Goal: Task Accomplishment & Management: Complete application form

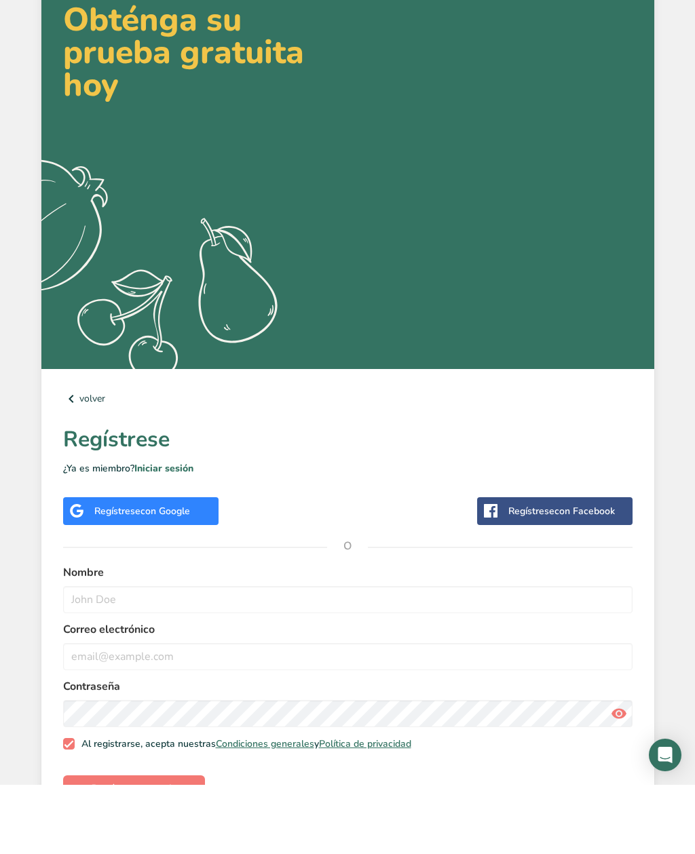
scroll to position [5, 0]
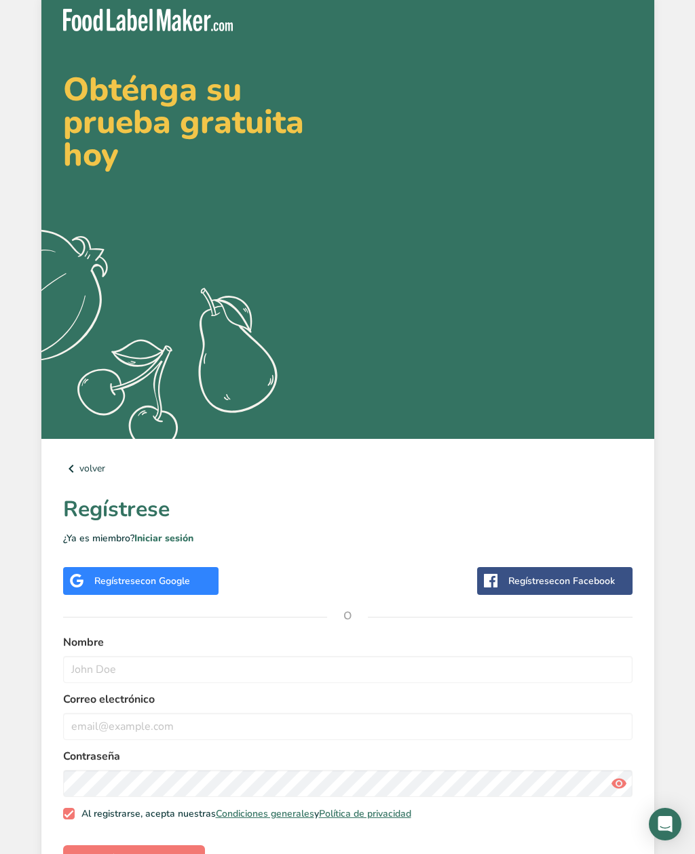
click at [197, 585] on div "Regístrese con Google" at bounding box center [140, 581] width 155 height 28
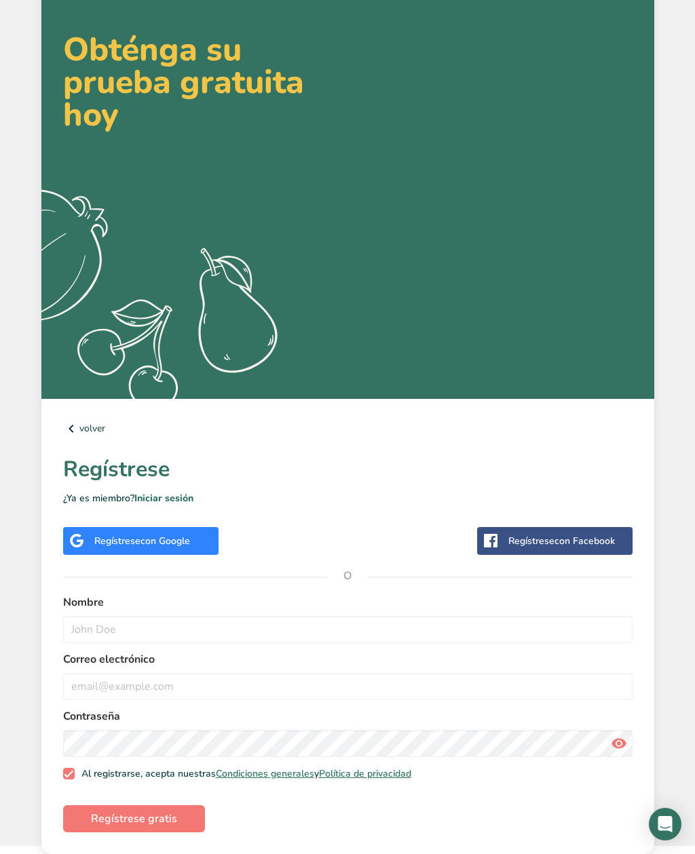
scroll to position [48, 0]
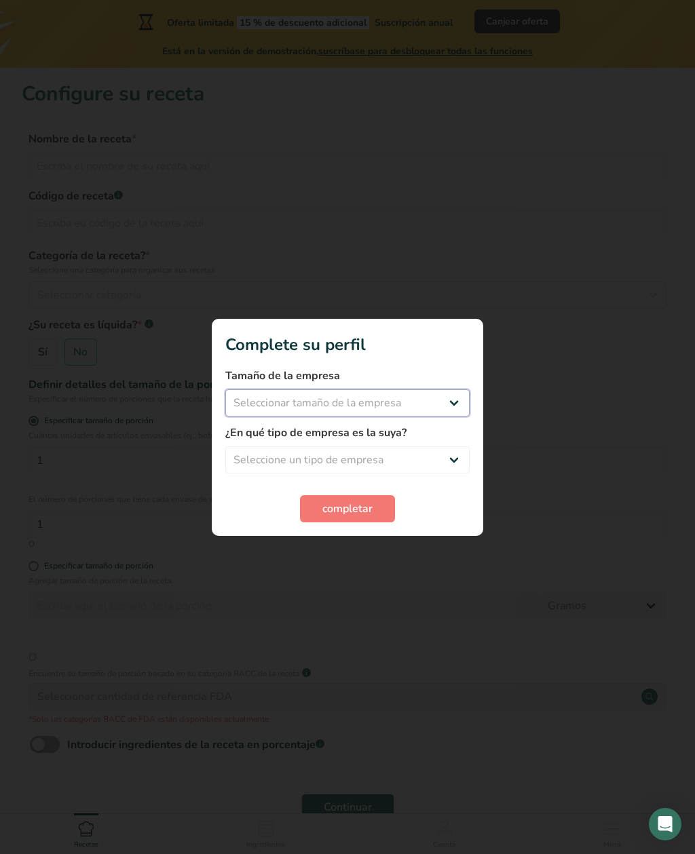
click at [448, 400] on select "Seleccionar tamaño de la empresa Menos de 10 empleados De 10 a 50 empleados De …" at bounding box center [347, 402] width 244 height 27
select select "1"
click at [440, 454] on select "Seleccione un tipo de empresa Fabricante de alimentos envasados Restaurante y c…" at bounding box center [347, 459] width 244 height 27
select select "1"
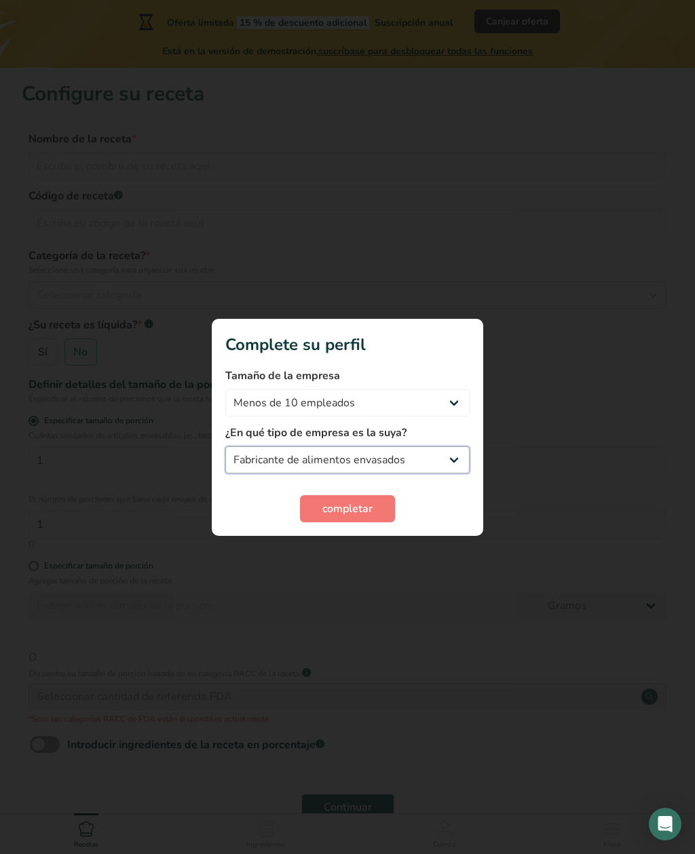
click at [400, 470] on select "Fabricante de alimentos envasados Restaurante y cafetería Panadería Empresa de …" at bounding box center [347, 459] width 244 height 27
click at [374, 499] on button "completar" at bounding box center [347, 508] width 95 height 27
click at [373, 503] on div "completar" at bounding box center [347, 508] width 244 height 27
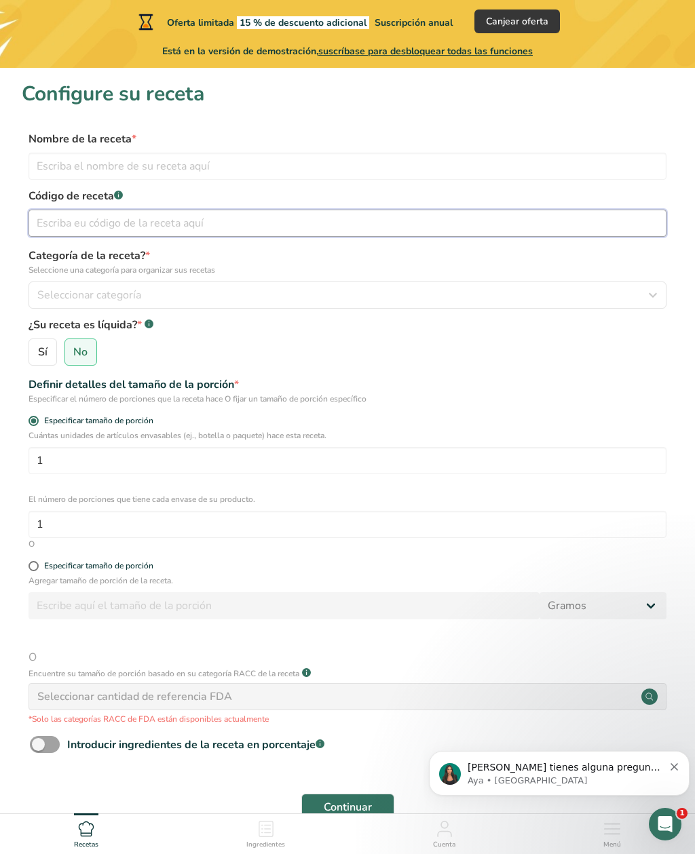
click at [267, 220] on input "text" at bounding box center [347, 223] width 638 height 27
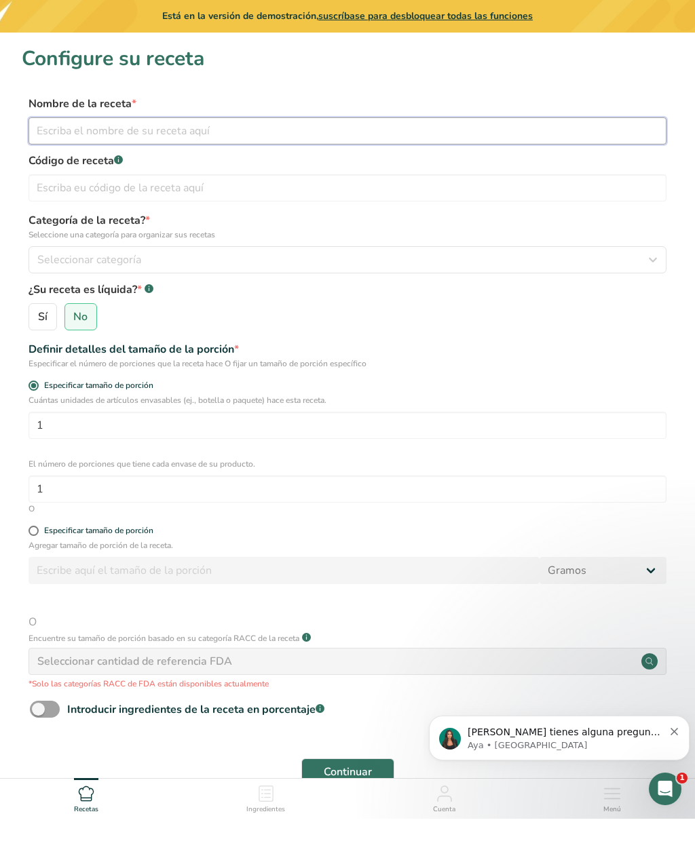
click at [331, 153] on input "text" at bounding box center [347, 166] width 638 height 27
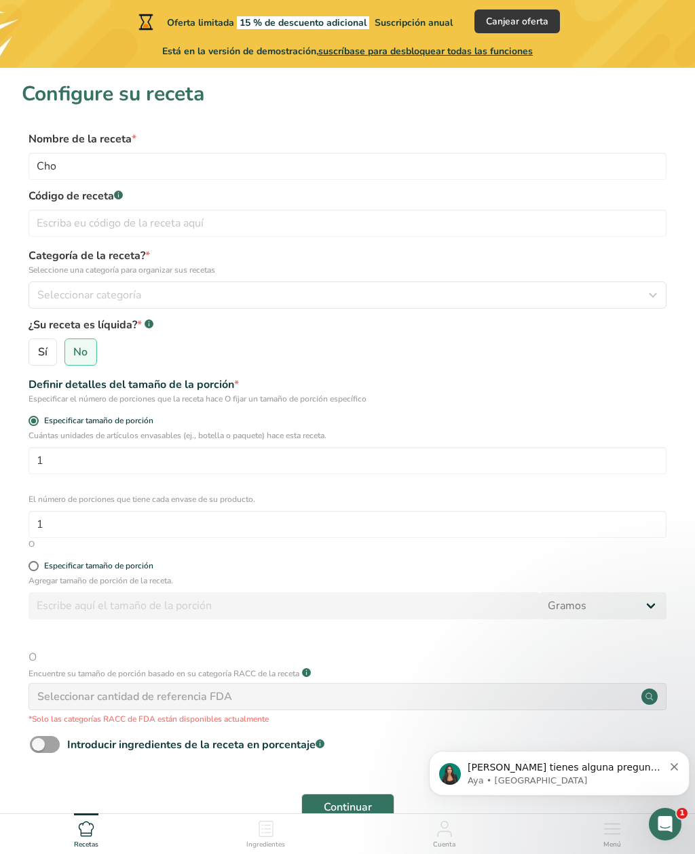
click at [638, 305] on button "Seleccionar categoría" at bounding box center [347, 295] width 638 height 27
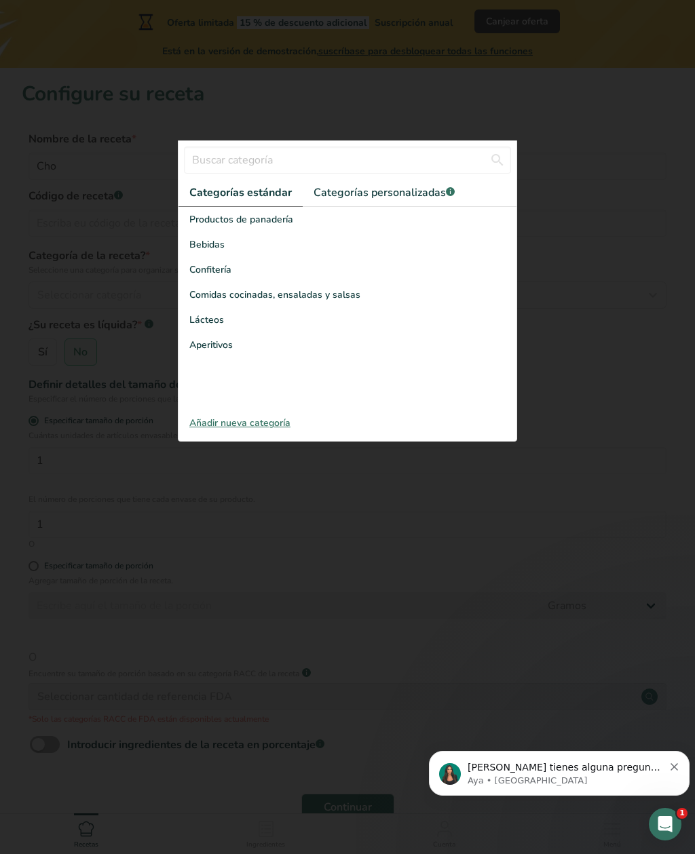
click at [389, 273] on div "Confitería" at bounding box center [347, 269] width 338 height 25
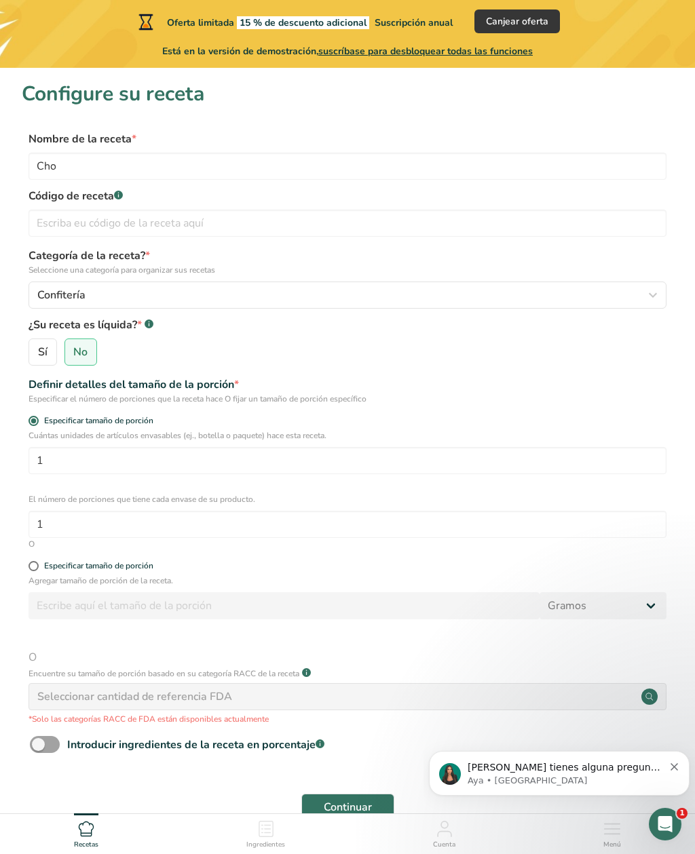
click at [450, 301] on div "Confitería" at bounding box center [343, 295] width 612 height 16
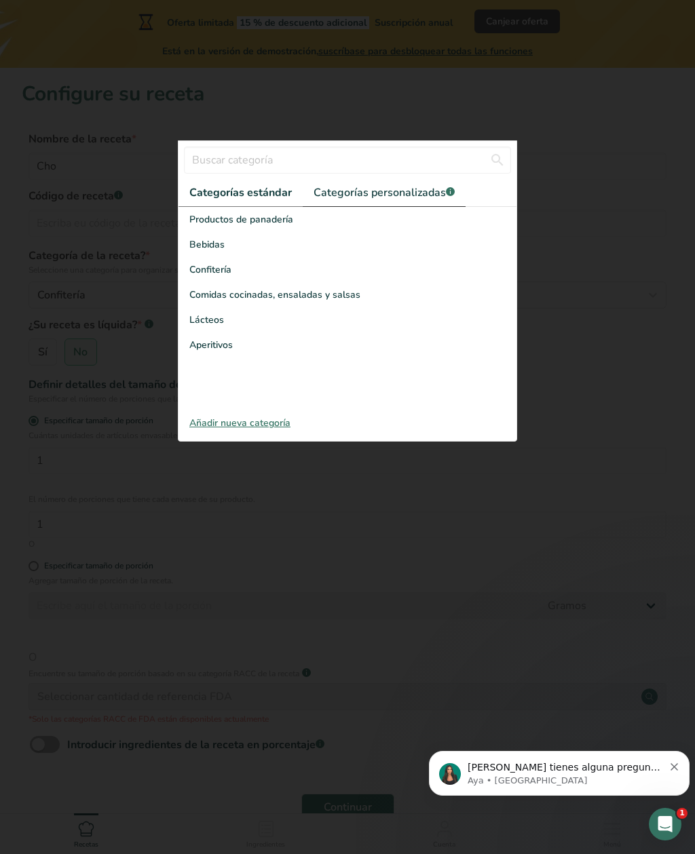
click at [434, 193] on span "Categorías personalizadas .a-a{fill:#347362;}.b-a{fill:#fff;}" at bounding box center [383, 193] width 141 height 16
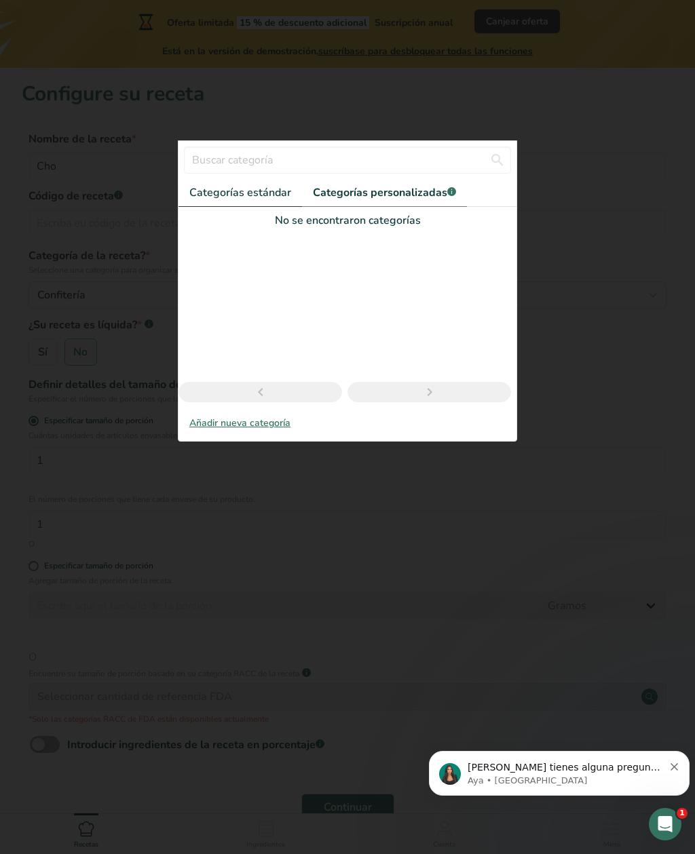
click at [281, 186] on span "Categorías estándar" at bounding box center [240, 193] width 102 height 16
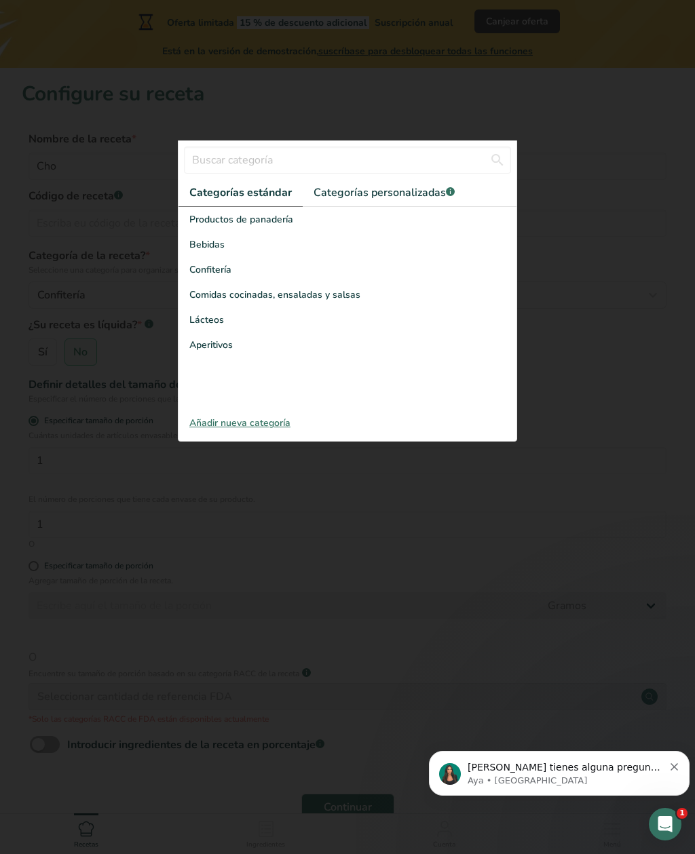
click at [360, 499] on div at bounding box center [347, 427] width 695 height 854
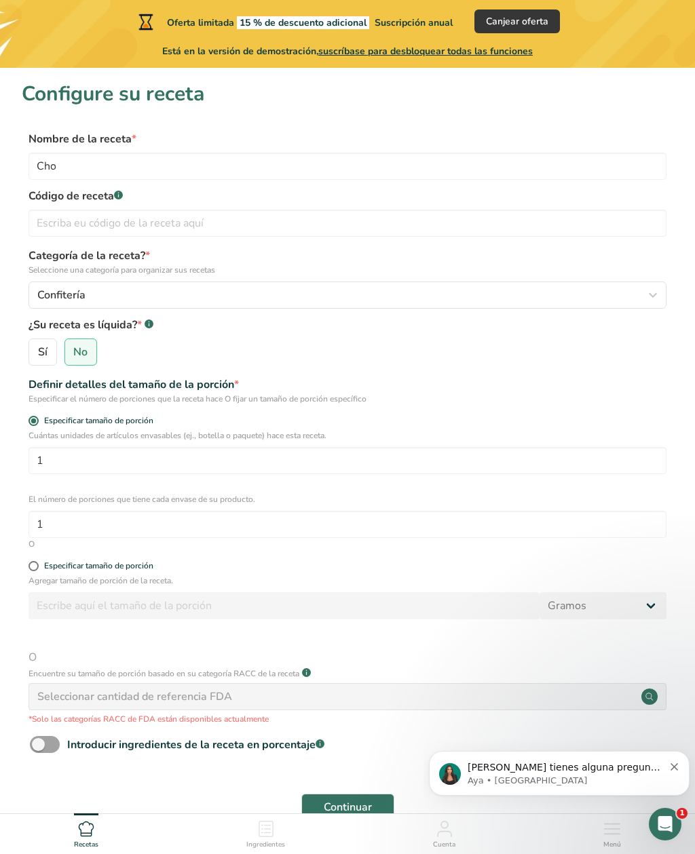
click at [636, 302] on div "Confitería" at bounding box center [343, 295] width 612 height 16
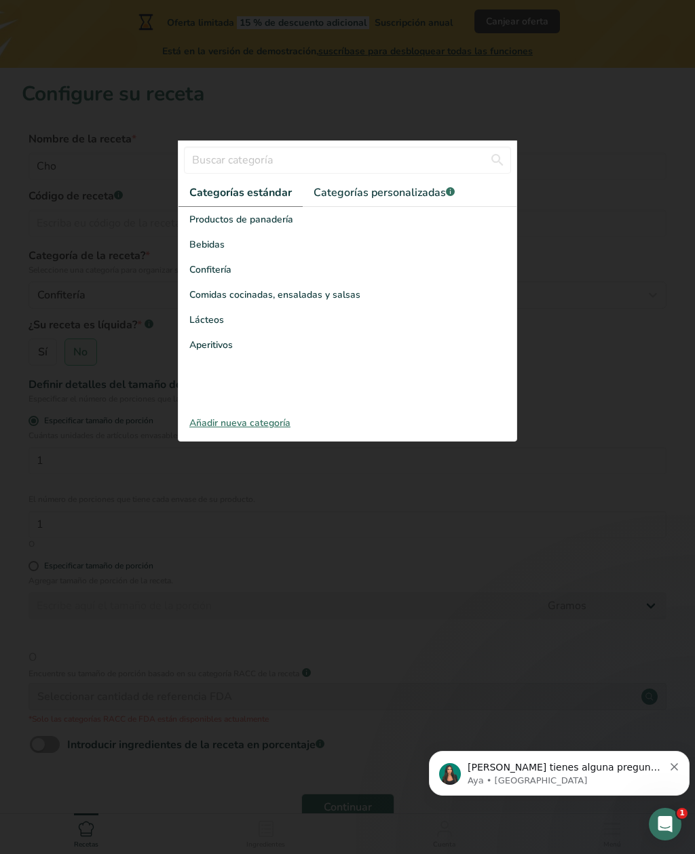
click at [348, 292] on span "Comidas cocinadas, ensaladas y salsas" at bounding box center [274, 295] width 171 height 14
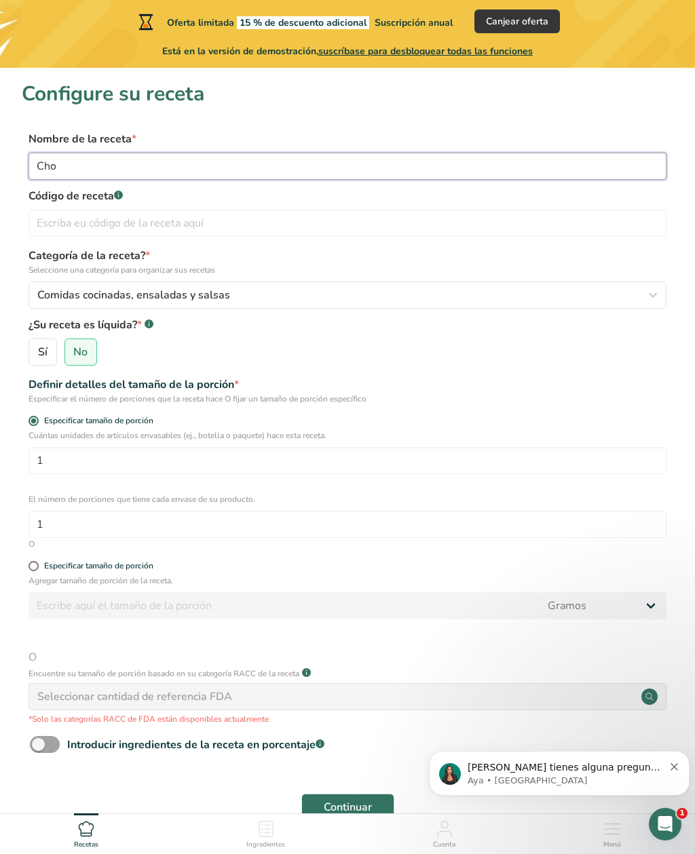
click at [62, 174] on input "Cho" at bounding box center [347, 166] width 638 height 27
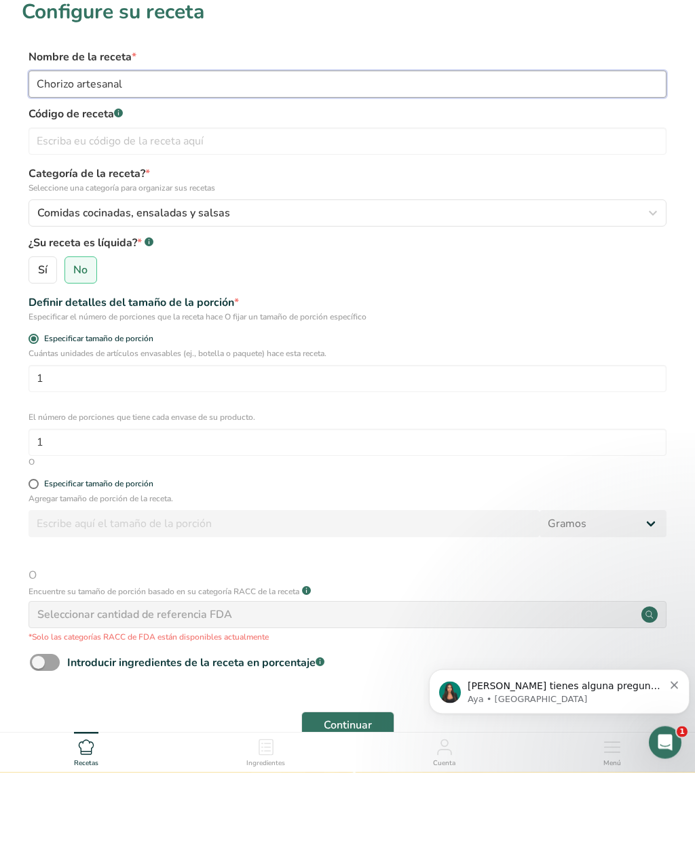
type input "Chorizo artesanal"
click at [254, 447] on input "1" at bounding box center [347, 460] width 638 height 27
type input "1"
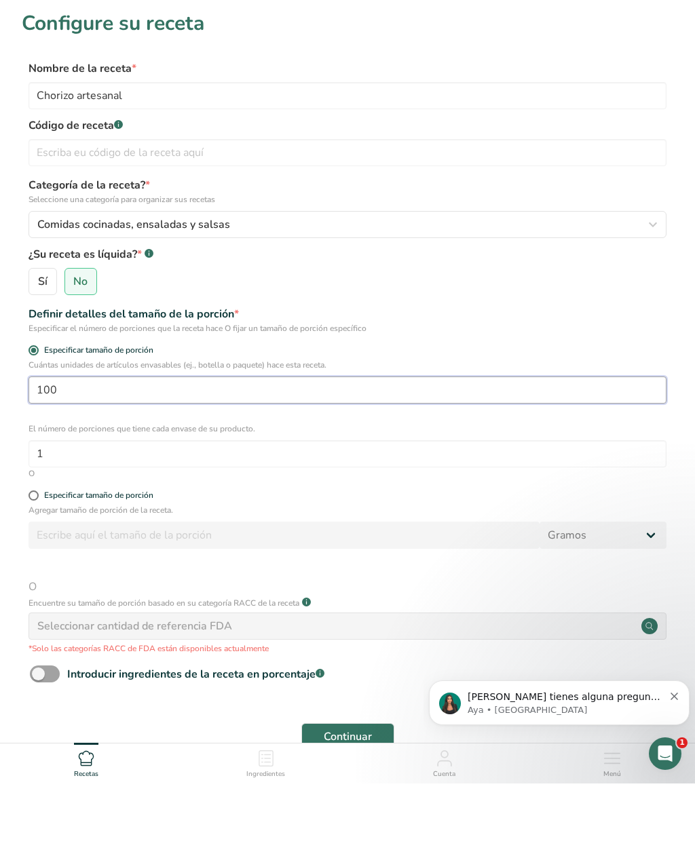
type input "1"
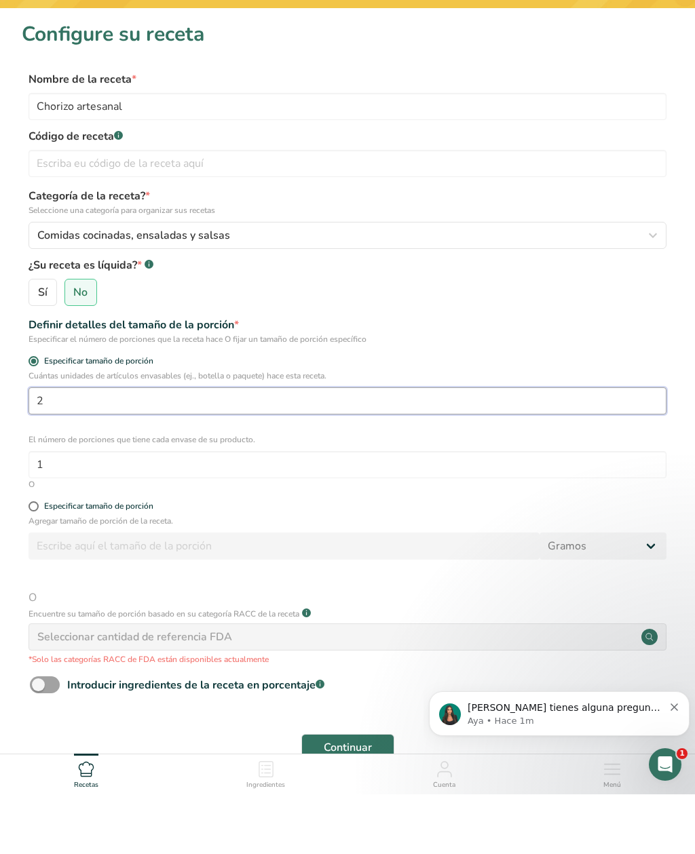
type input "2"
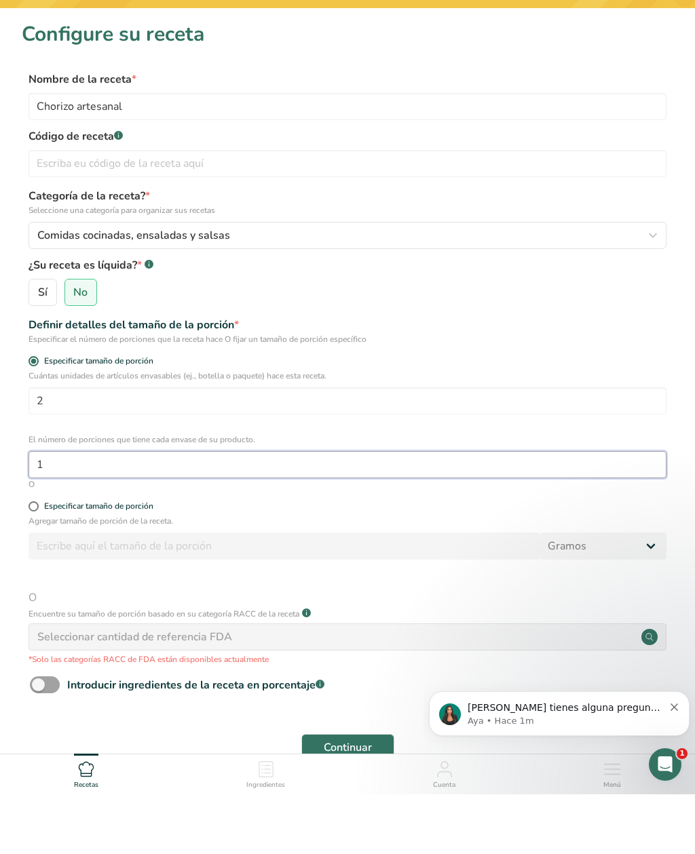
click at [189, 511] on input "1" at bounding box center [347, 524] width 638 height 27
type input "1"
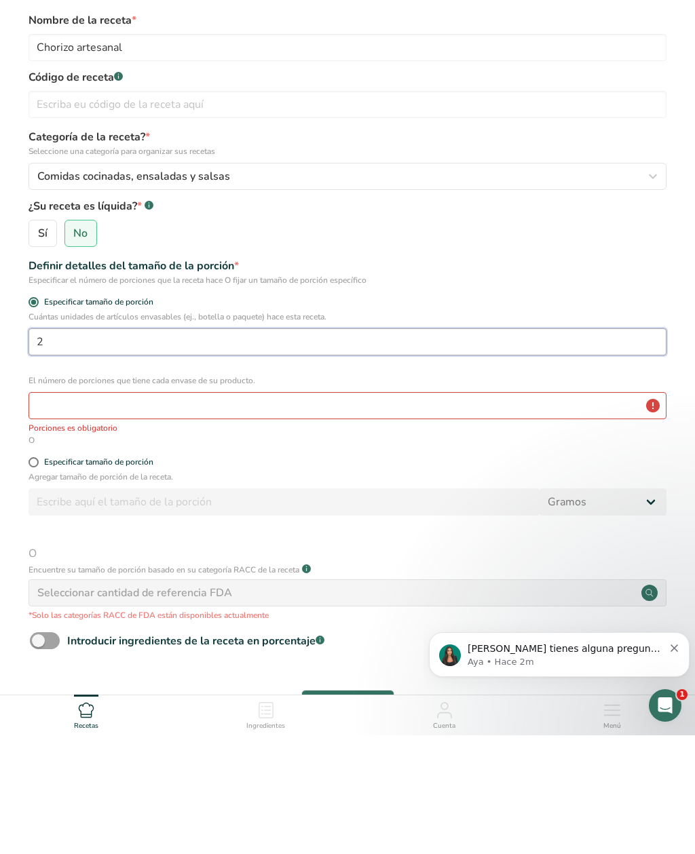
click at [46, 447] on input "2" at bounding box center [347, 460] width 638 height 27
type input "1"
click at [70, 511] on input "number" at bounding box center [347, 524] width 638 height 27
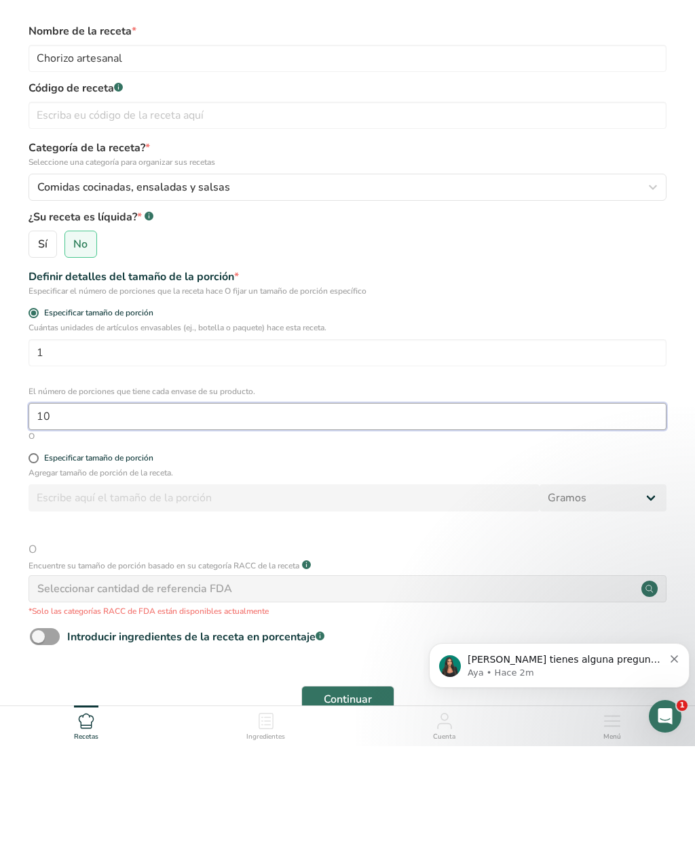
type input "100"
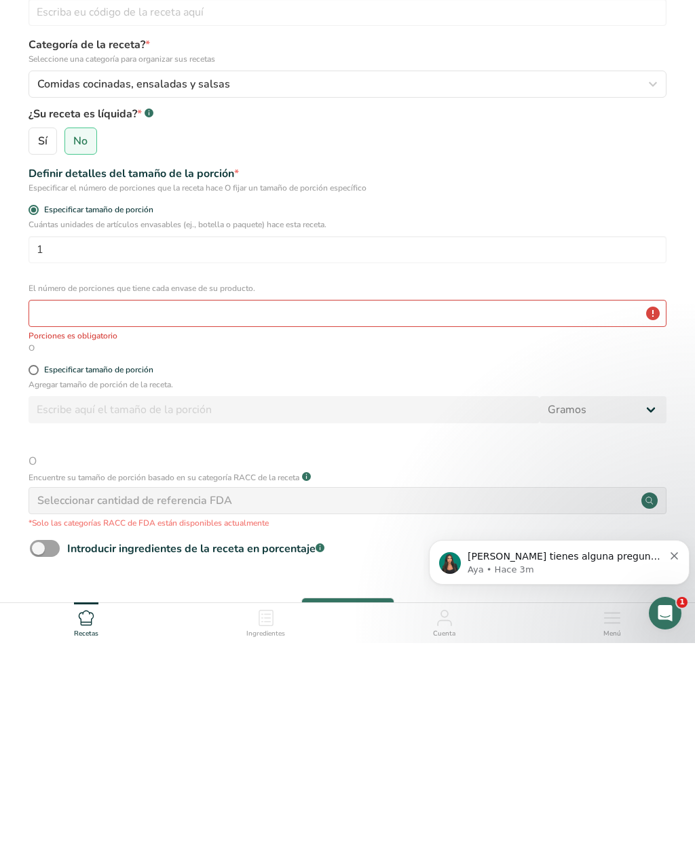
click at [35, 576] on span at bounding box center [33, 581] width 10 height 10
click at [35, 577] on input "Especificar tamaño de porción" at bounding box center [32, 581] width 9 height 9
radio input "true"
radio input "false"
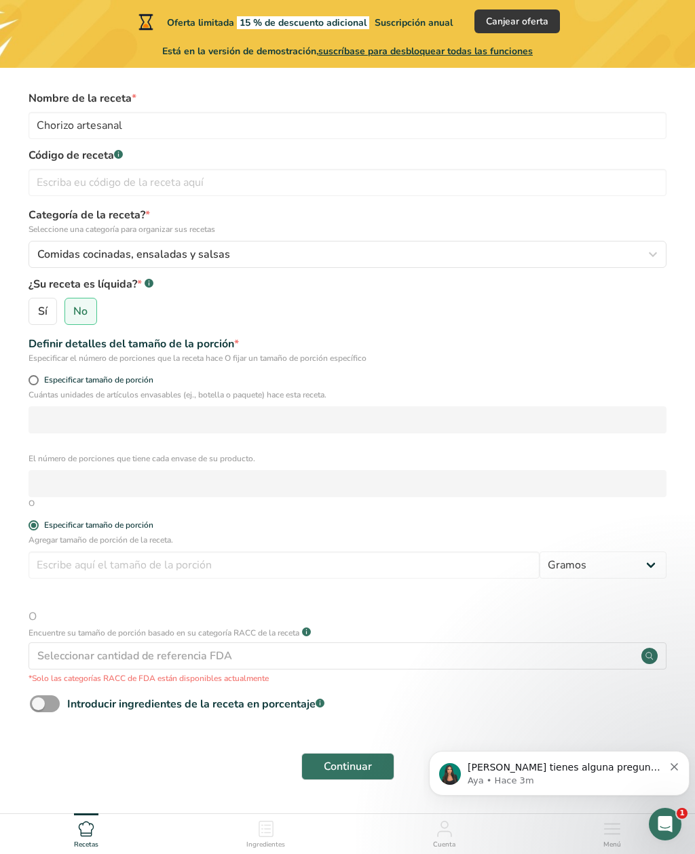
click at [39, 526] on span "Especificar tamaño de porción" at bounding box center [96, 525] width 115 height 10
click at [37, 526] on input "Especificar tamaño de porción" at bounding box center [32, 525] width 9 height 9
click at [39, 527] on span "Especificar tamaño de porción" at bounding box center [96, 525] width 115 height 10
click at [37, 527] on input "Especificar tamaño de porción" at bounding box center [32, 525] width 9 height 9
click at [39, 521] on span "Especificar tamaño de porción" at bounding box center [96, 525] width 115 height 10
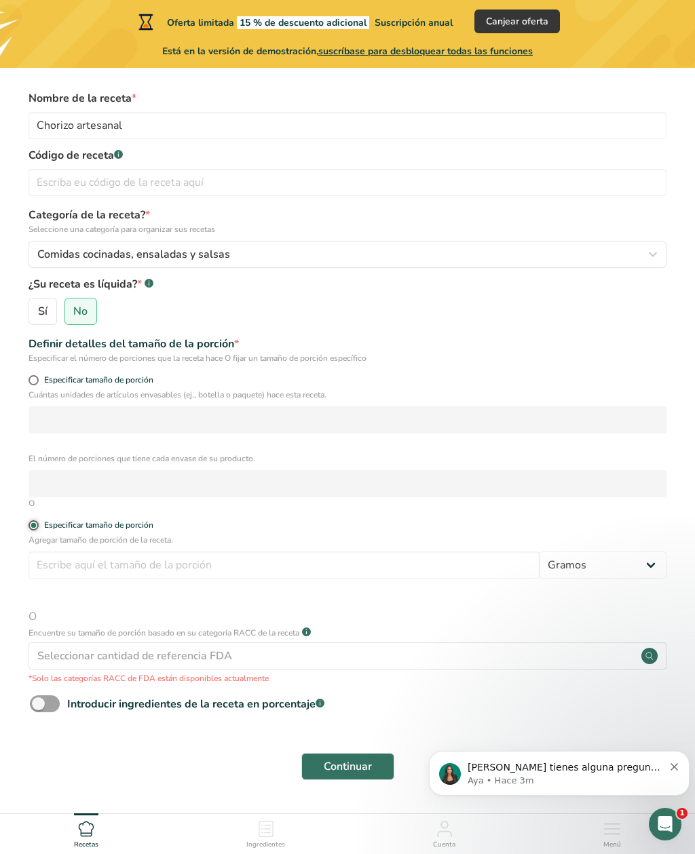
click at [37, 521] on input "Especificar tamaño de porción" at bounding box center [32, 525] width 9 height 9
click at [69, 567] on input "number" at bounding box center [283, 565] width 511 height 27
type input "100"
click at [37, 383] on span at bounding box center [33, 380] width 10 height 10
click at [37, 383] on input "Especificar tamaño de porción" at bounding box center [32, 380] width 9 height 9
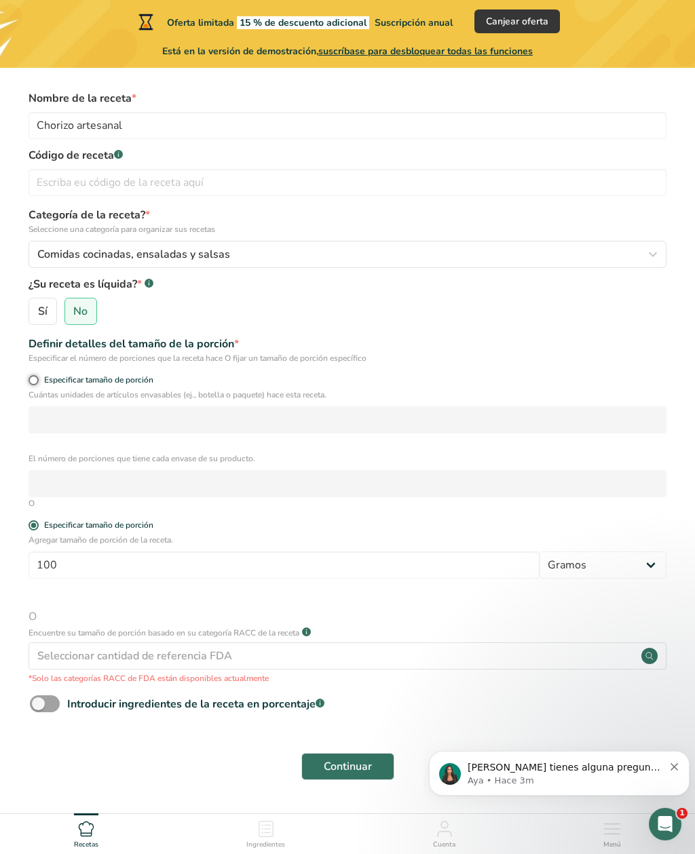
radio input "true"
radio input "false"
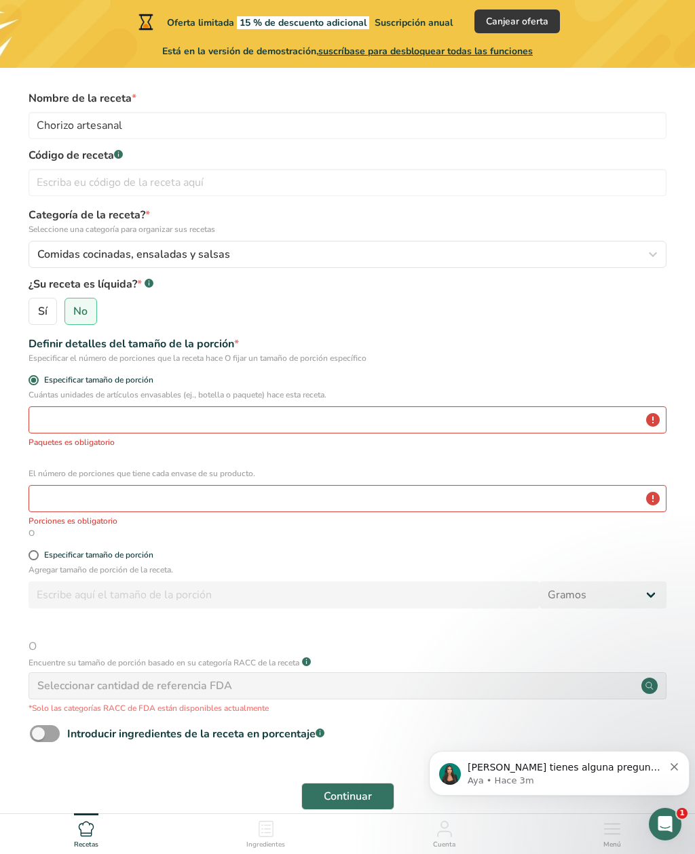
click at [30, 553] on span at bounding box center [33, 555] width 10 height 10
click at [30, 553] on input "Especificar tamaño de porción" at bounding box center [32, 555] width 9 height 9
radio input "true"
radio input "false"
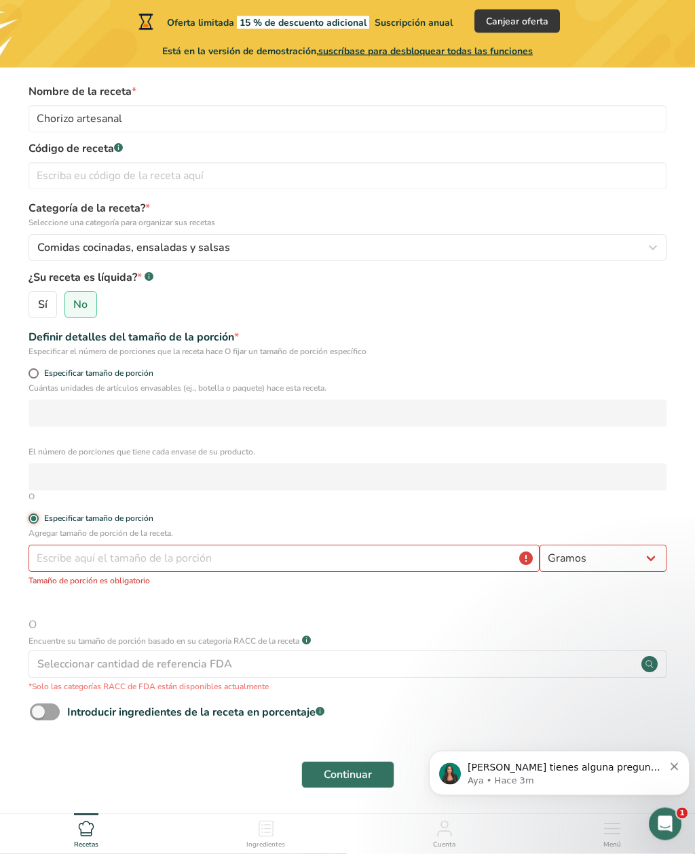
scroll to position [52, 0]
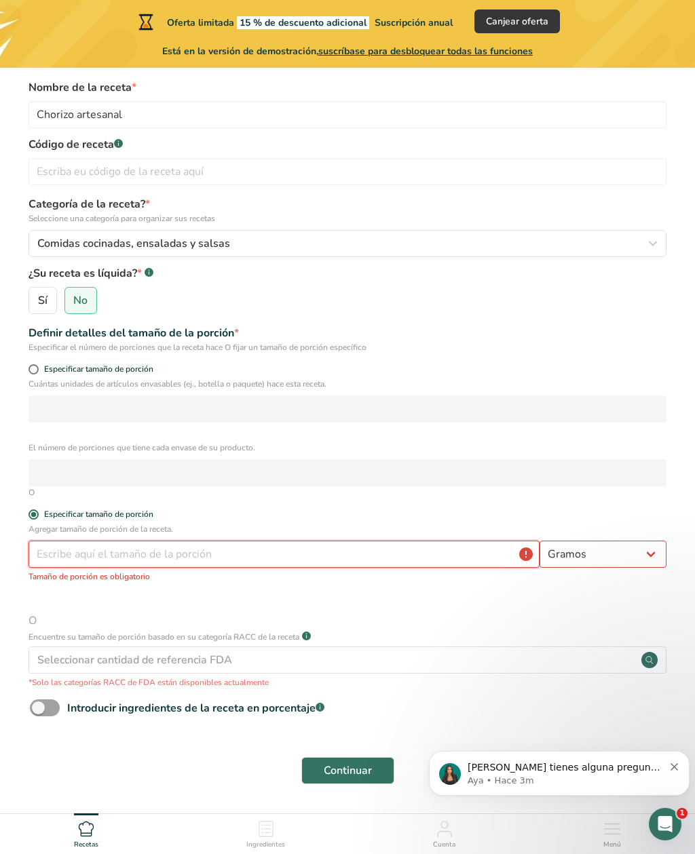
click at [65, 549] on input "number" at bounding box center [283, 554] width 511 height 27
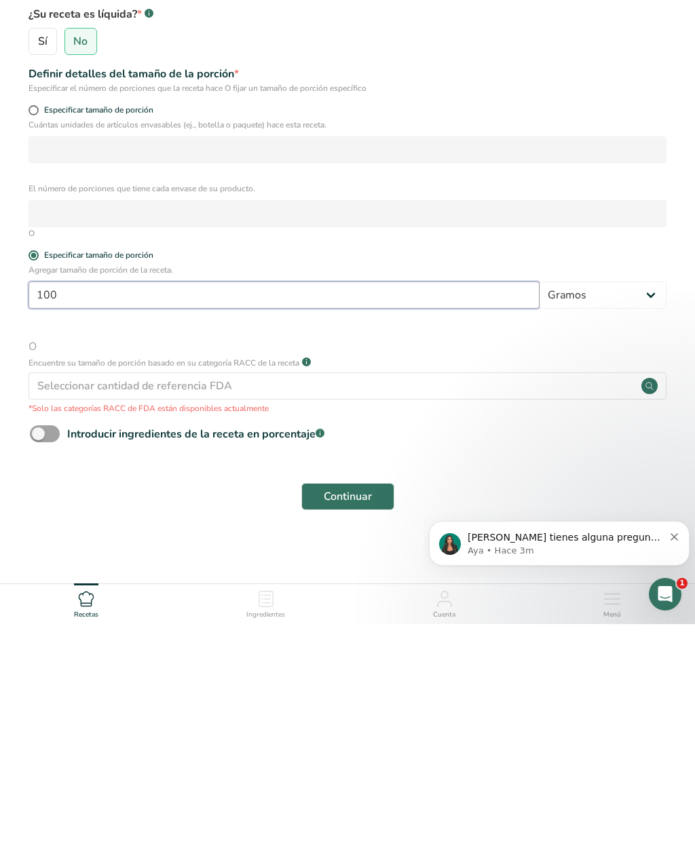
scroll to position [84, 0]
type input "100"
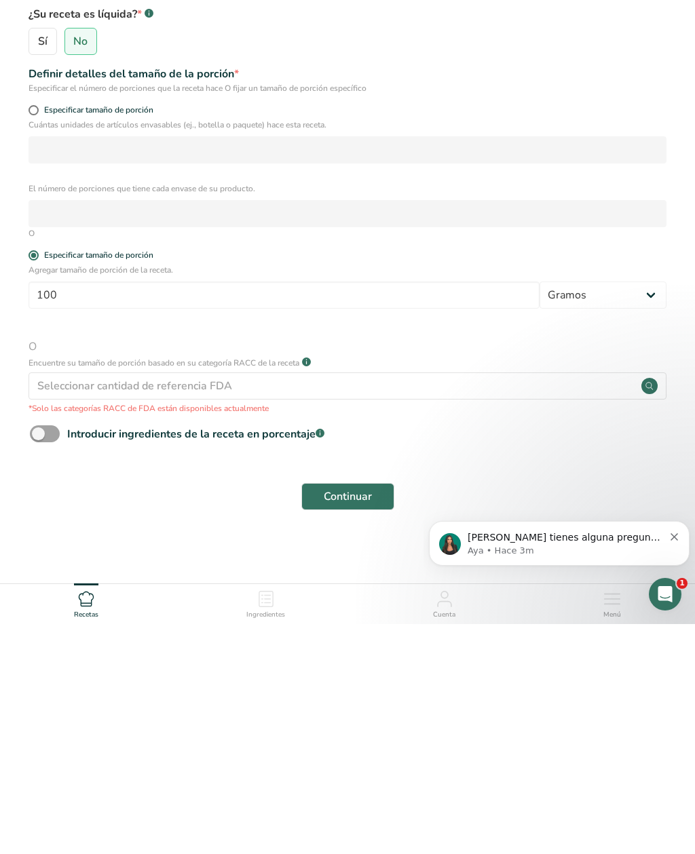
click at [69, 608] on div "Seleccionar cantidad de referencia FDA" at bounding box center [134, 616] width 195 height 16
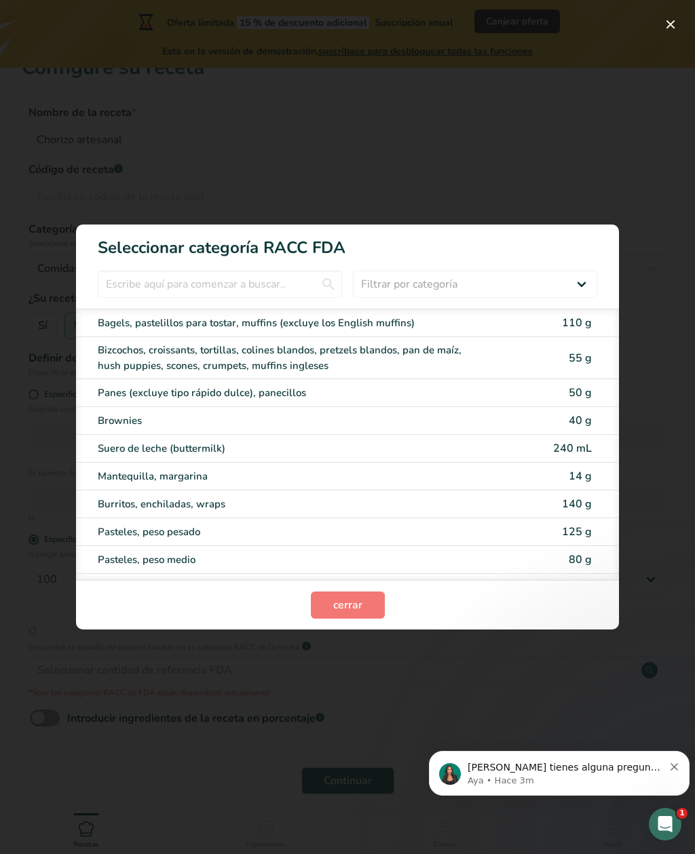
scroll to position [33, 0]
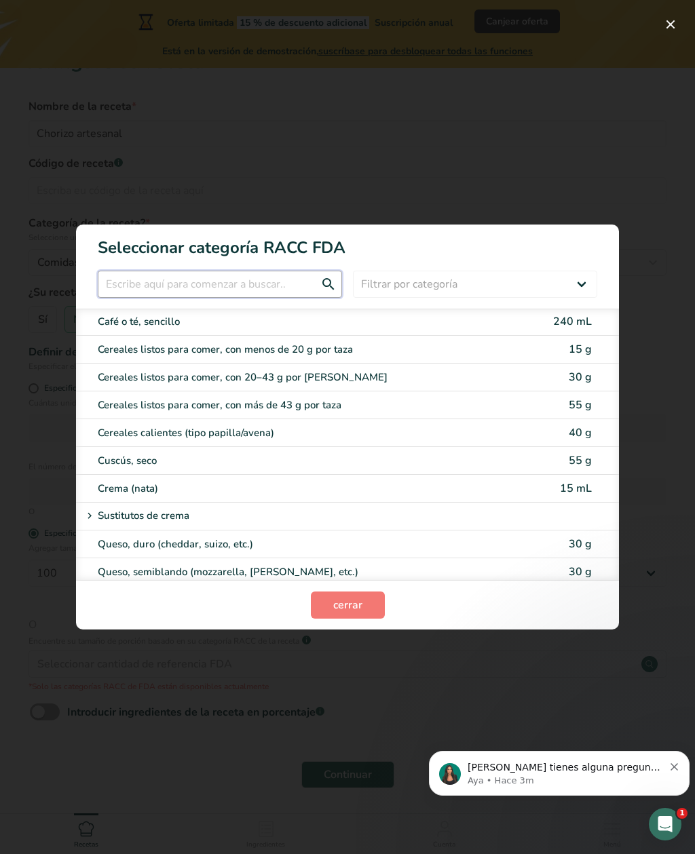
click at [136, 294] on input "RACC Category Selection Modal" at bounding box center [220, 284] width 244 height 27
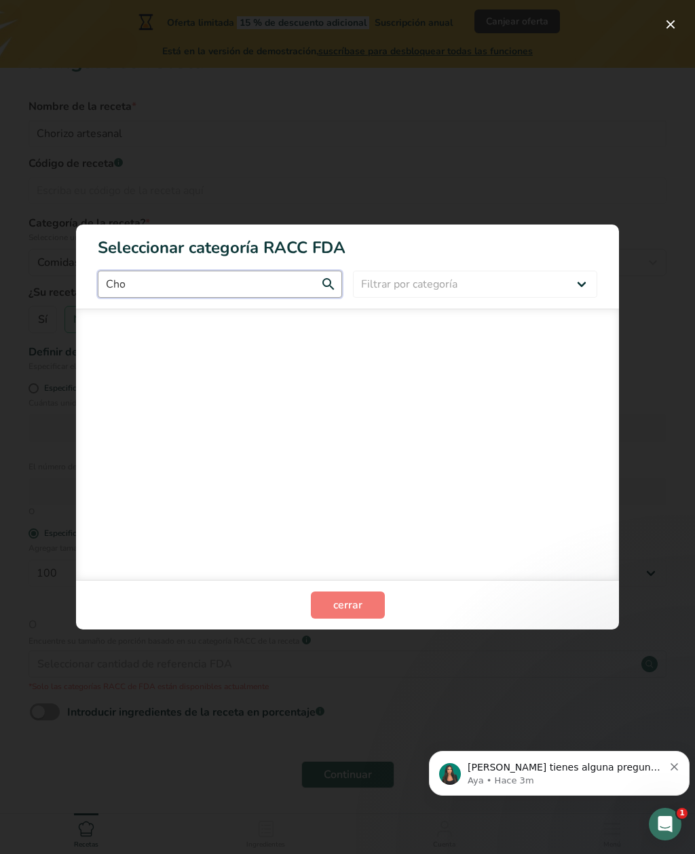
scroll to position [0, 0]
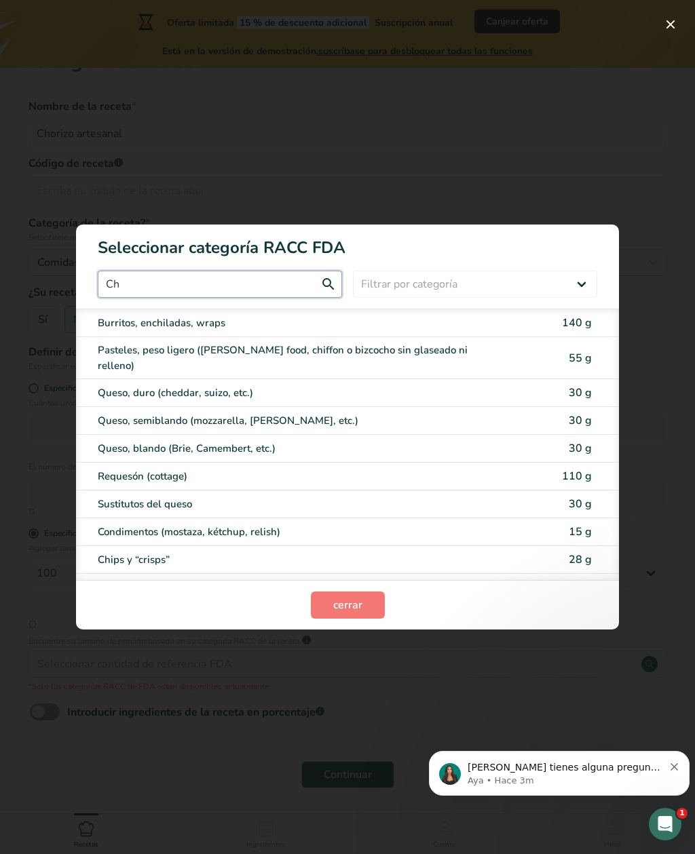
type input "C"
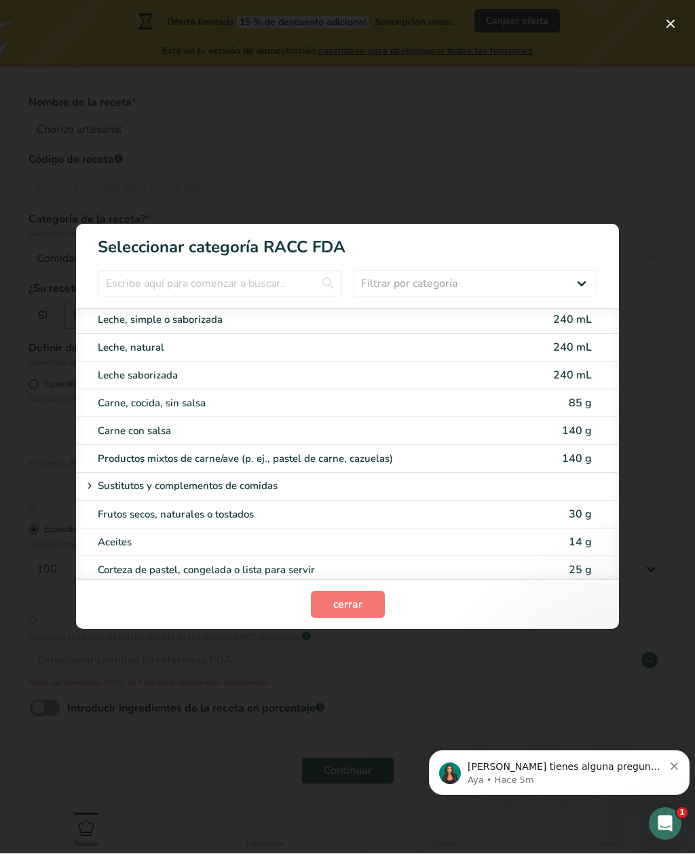
scroll to position [37, 0]
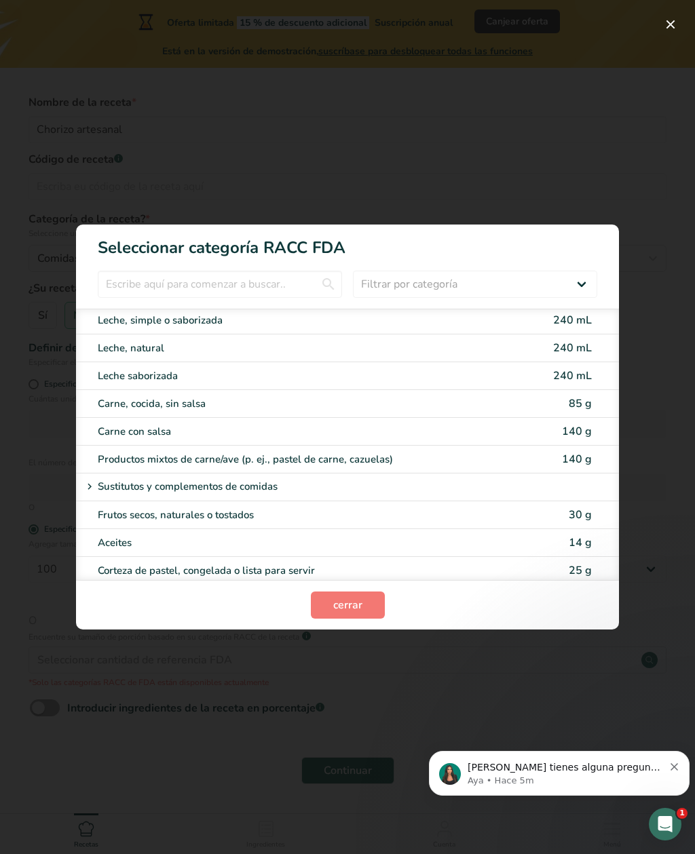
click at [110, 535] on div "Aceites" at bounding box center [290, 543] width 385 height 16
type input "14"
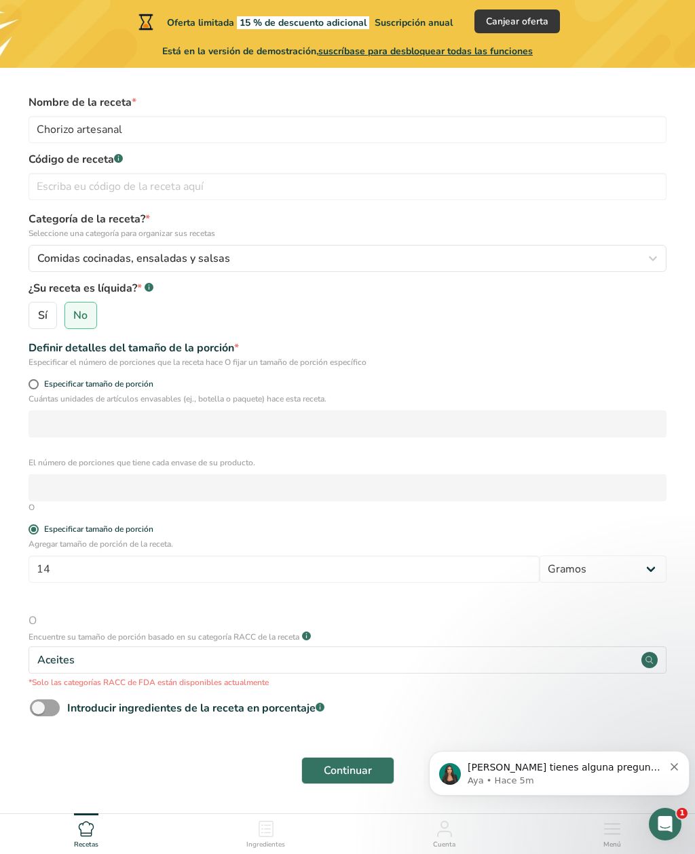
click at [62, 642] on p "Encuentre su tamaño de porción basado en su categoría RACC de la receta" at bounding box center [163, 637] width 271 height 12
click at [638, 659] on div "Aceites" at bounding box center [347, 660] width 638 height 27
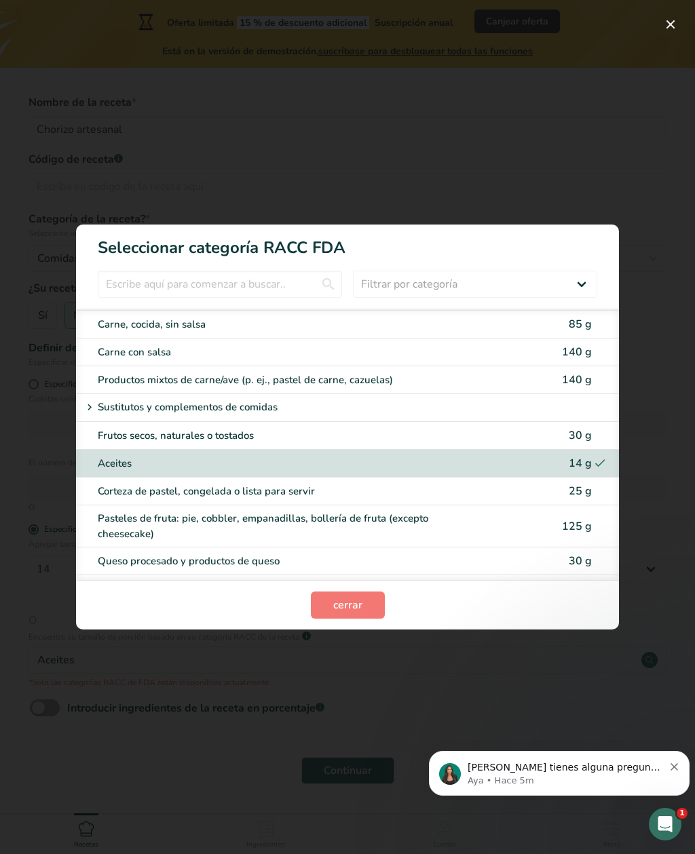
scroll to position [1809, 0]
click at [115, 399] on p "Sustitutos y complementos de comidas" at bounding box center [188, 407] width 180 height 16
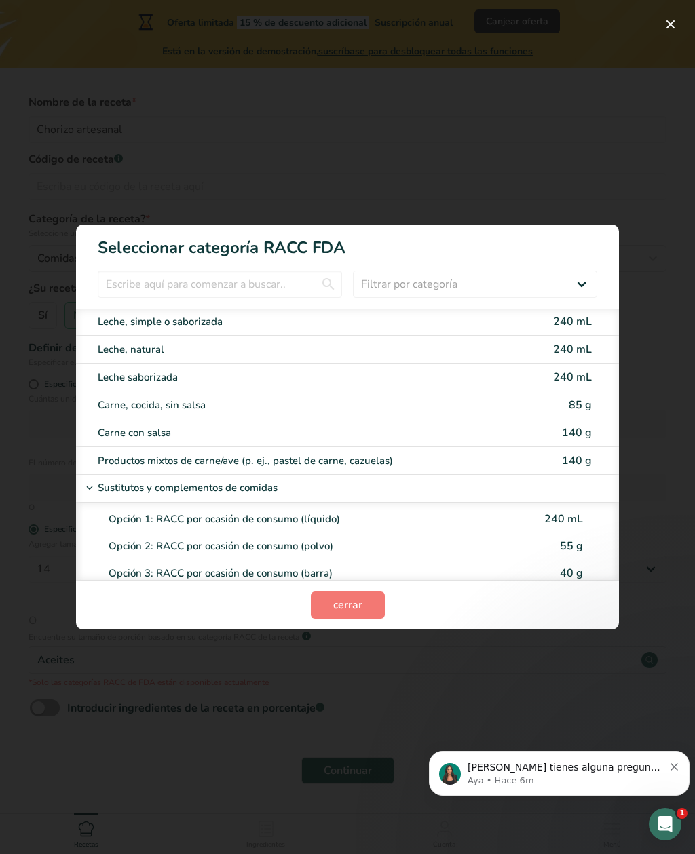
scroll to position [1733, 0]
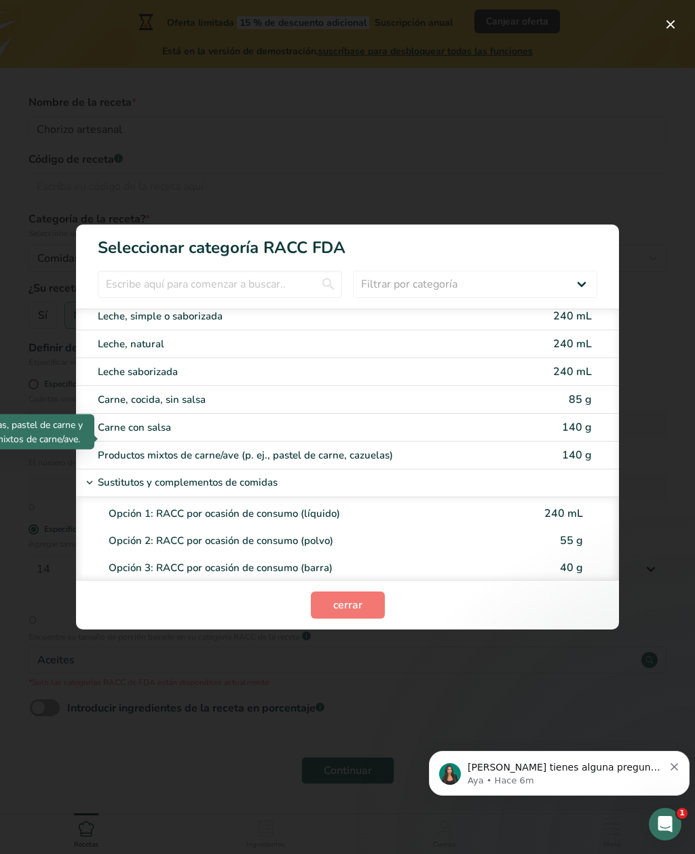
click at [104, 448] on div "Productos mixtos de carne/ave (p. ej., pastel de carne, cazuelas)" at bounding box center [290, 456] width 385 height 16
type input "140"
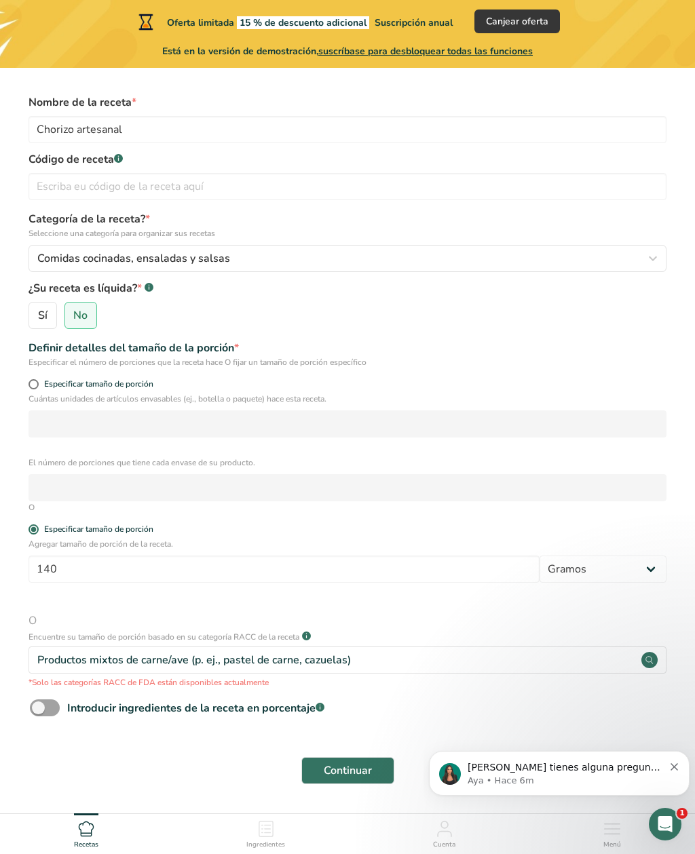
click at [368, 773] on span "Continuar" at bounding box center [348, 771] width 48 height 16
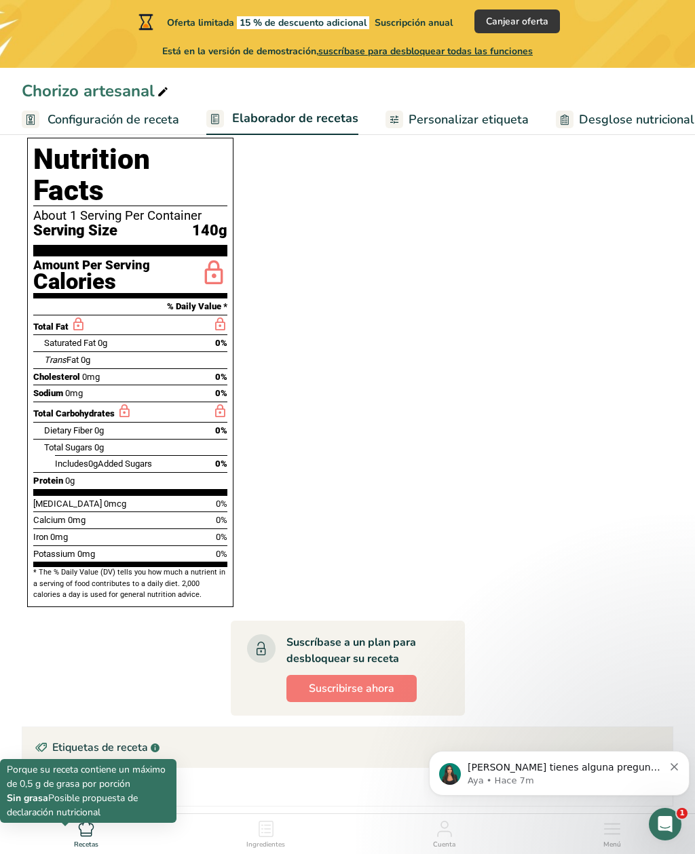
scroll to position [391, 0]
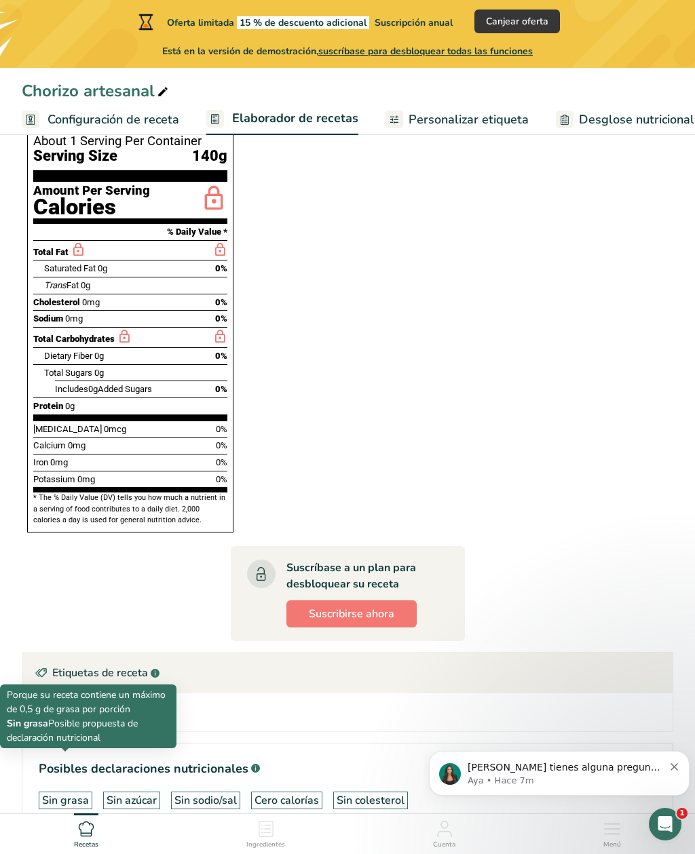
click at [672, 763] on button "Dismiss notification" at bounding box center [674, 765] width 9 height 11
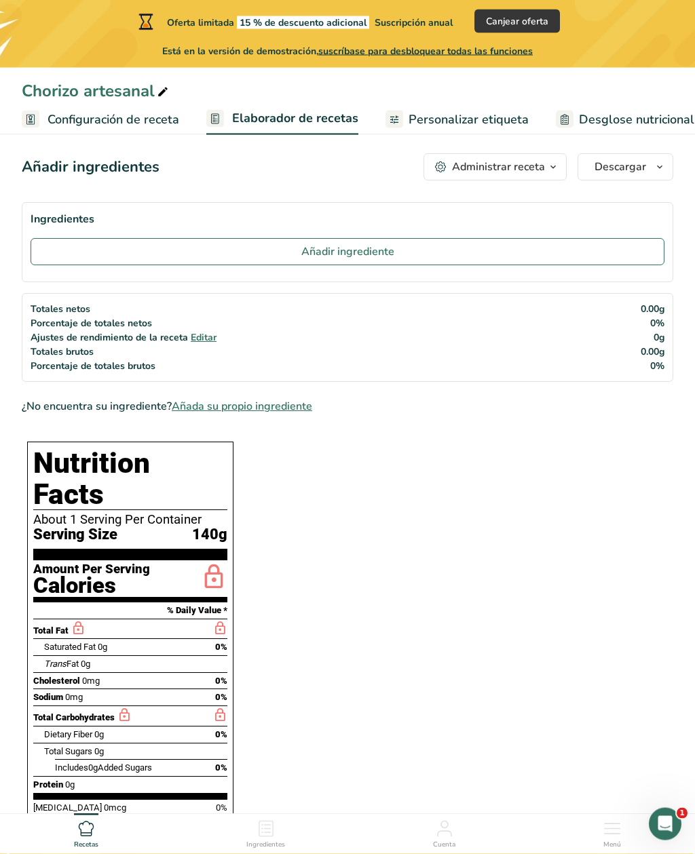
scroll to position [0, 0]
